Goal: Task Accomplishment & Management: Complete application form

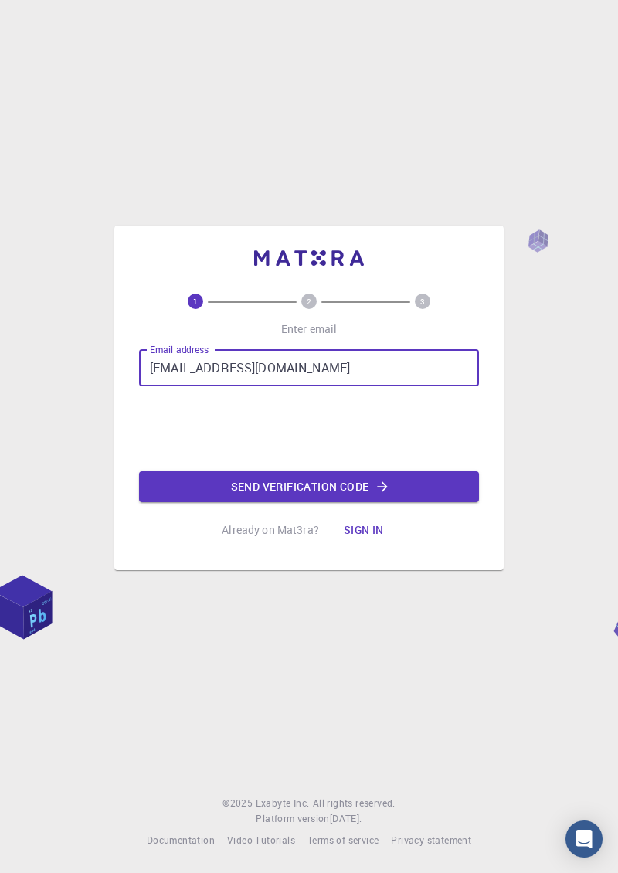
type input "[EMAIL_ADDRESS][DOMAIN_NAME]"
click at [236, 502] on button "Send verification code" at bounding box center [309, 486] width 340 height 31
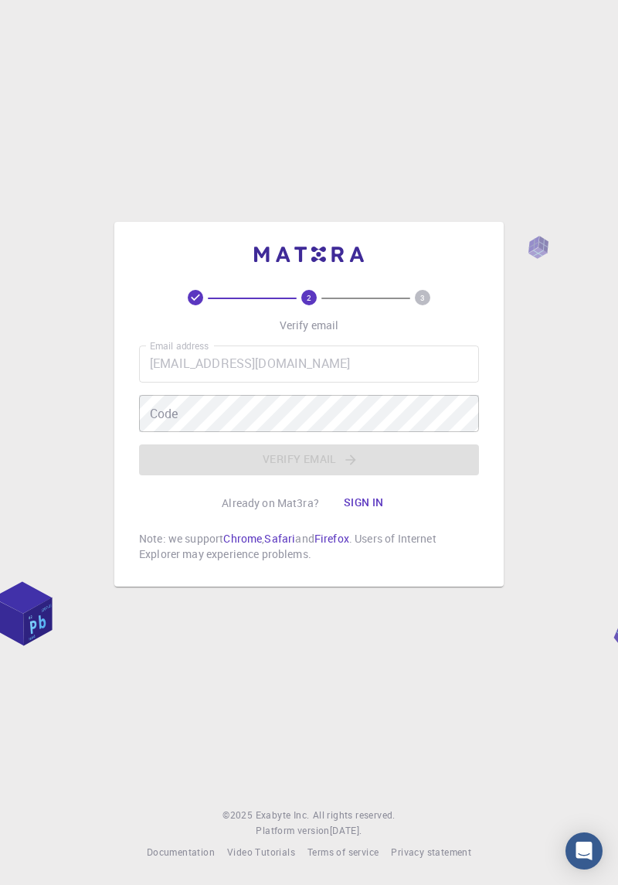
click at [171, 432] on div "Code Code" at bounding box center [309, 413] width 340 height 37
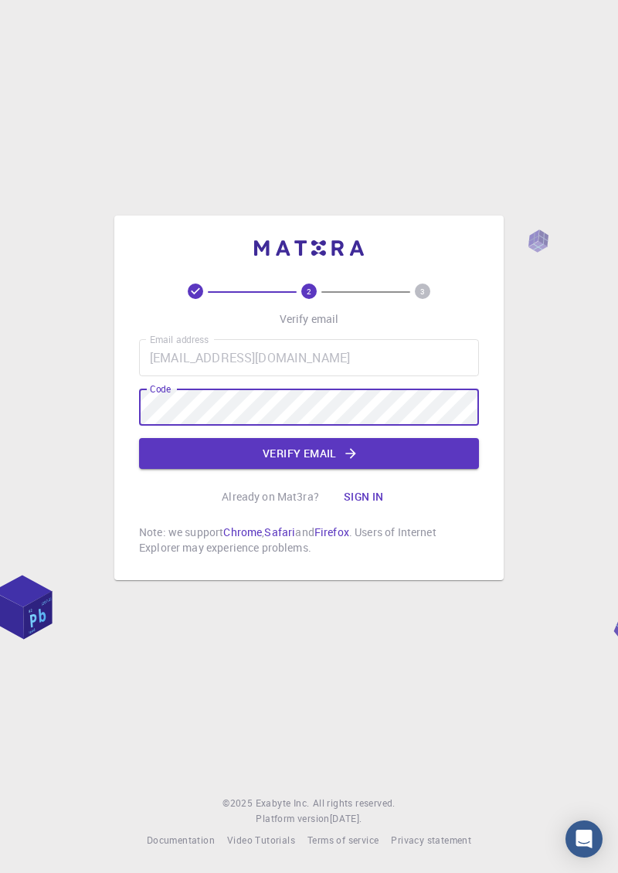
click at [213, 469] on button "Verify email" at bounding box center [309, 453] width 340 height 31
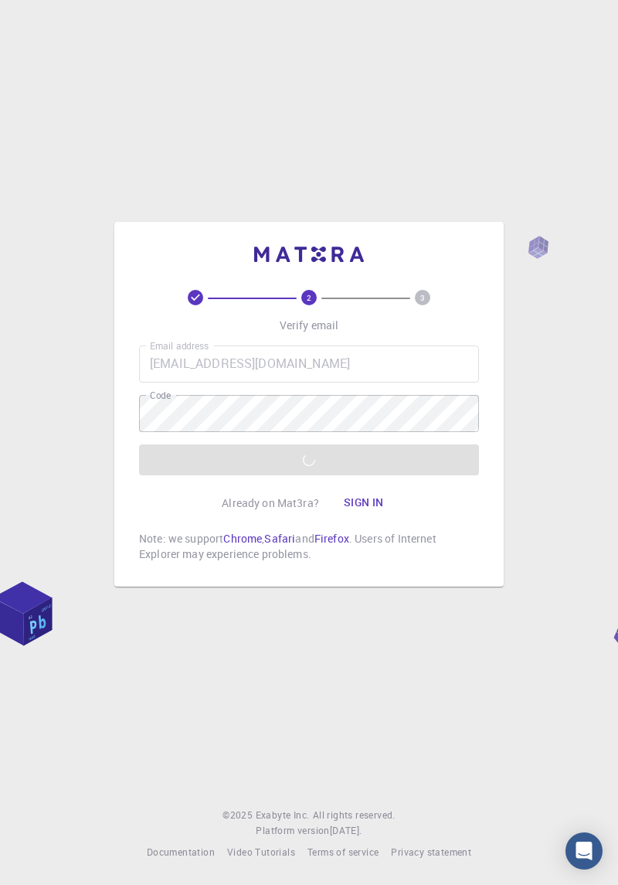
click at [255, 475] on div "Email address [EMAIL_ADDRESS][DOMAIN_NAME] Email address Code Code Verify email" at bounding box center [309, 410] width 340 height 130
click at [231, 475] on div "Email address [EMAIL_ADDRESS][DOMAIN_NAME] Email address Code Code Verify email" at bounding box center [309, 410] width 340 height 130
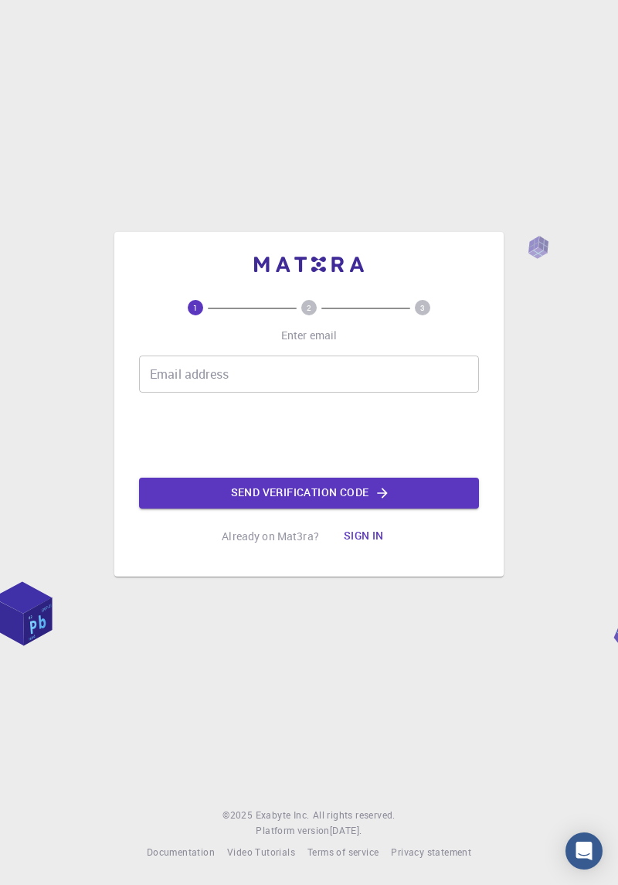
click at [175, 393] on div "Email address Email address" at bounding box center [309, 373] width 340 height 37
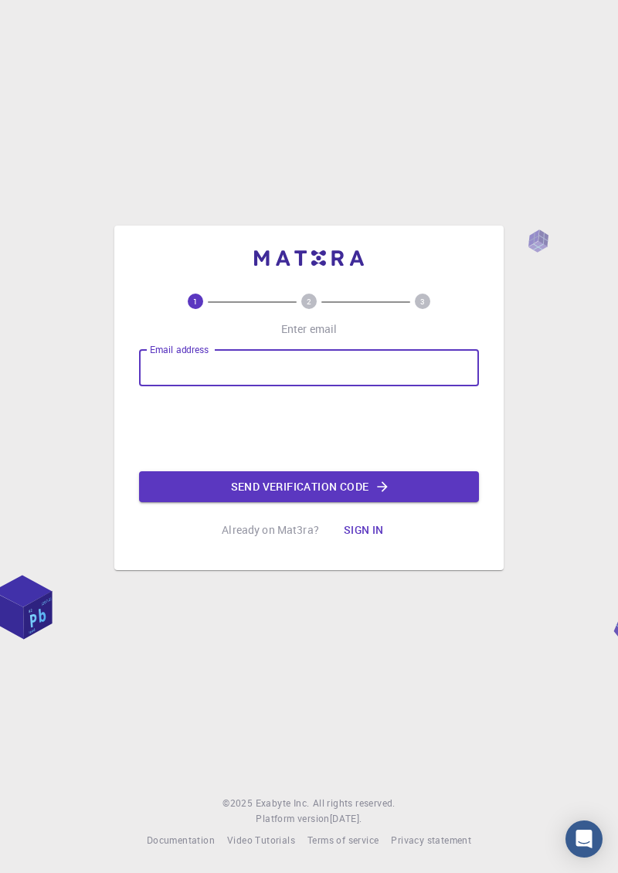
type input "[EMAIL_ADDRESS][DOMAIN_NAME]"
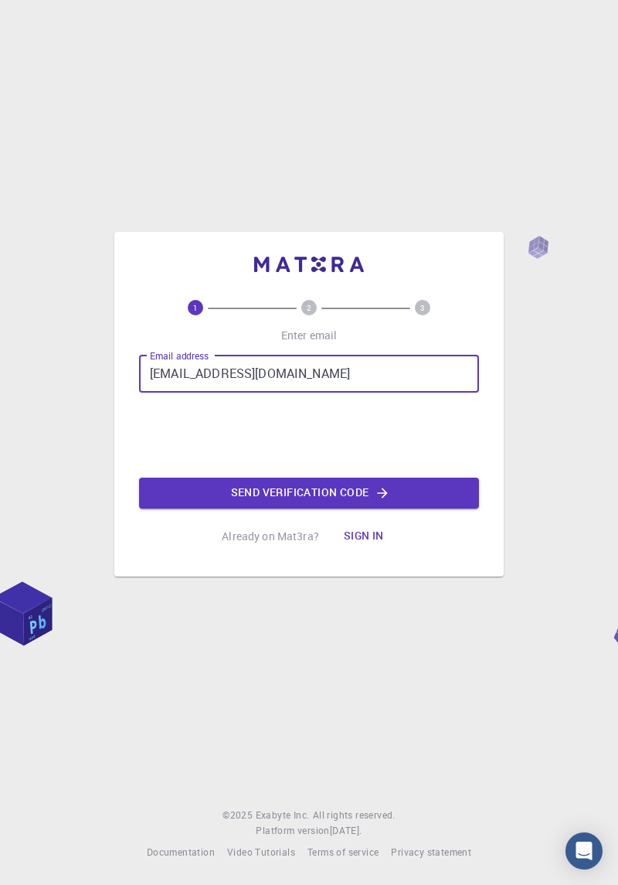
click at [416, 508] on button "Send verification code" at bounding box center [309, 493] width 340 height 31
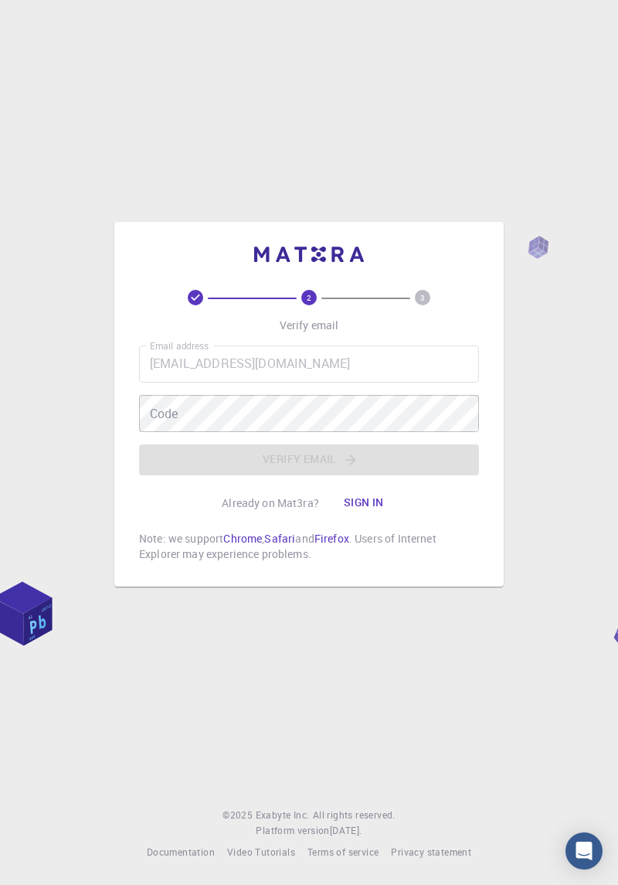
click at [158, 432] on div "Code Code" at bounding box center [309, 413] width 340 height 37
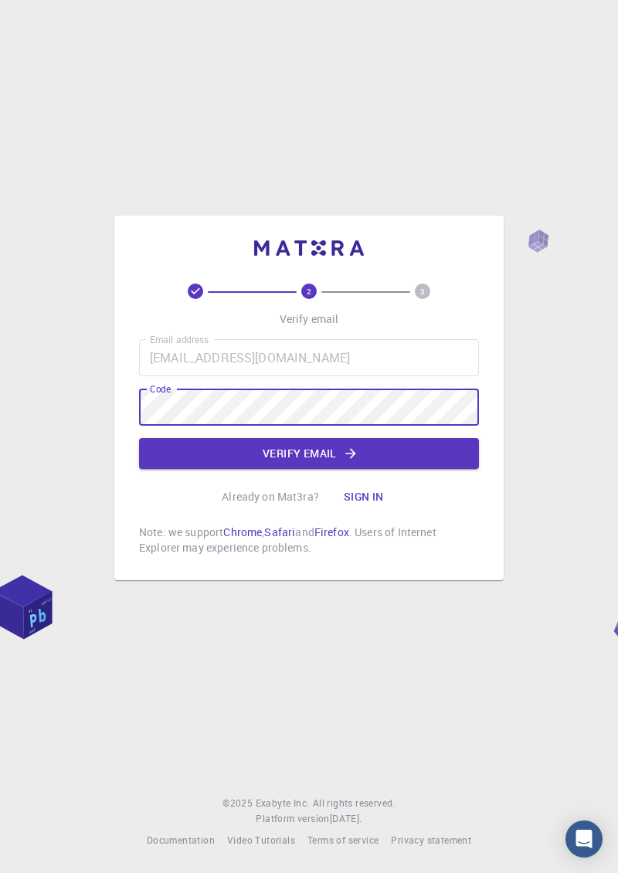
click at [228, 469] on button "Verify email" at bounding box center [309, 453] width 340 height 31
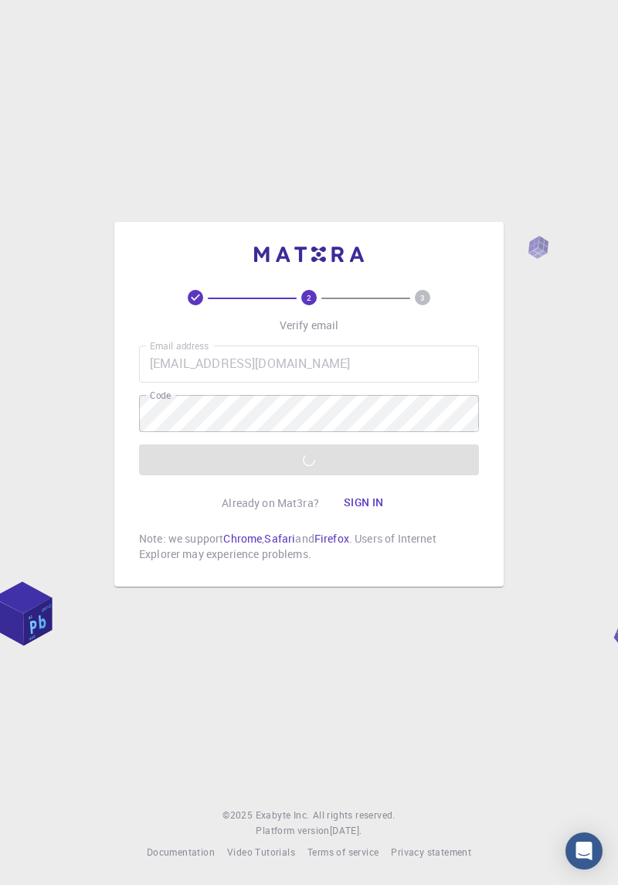
click at [448, 475] on div "Email address [EMAIL_ADDRESS][DOMAIN_NAME] Email address Code Code Verify email" at bounding box center [309, 410] width 340 height 130
